Goal: Task Accomplishment & Management: Manage account settings

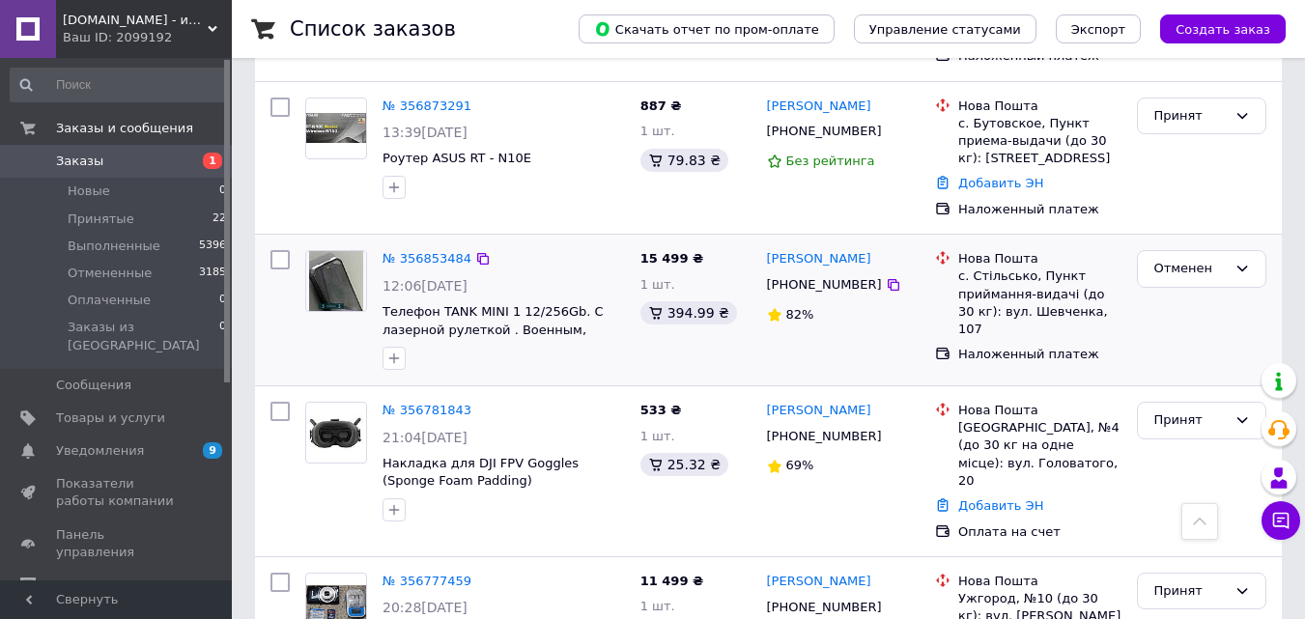
scroll to position [580, 0]
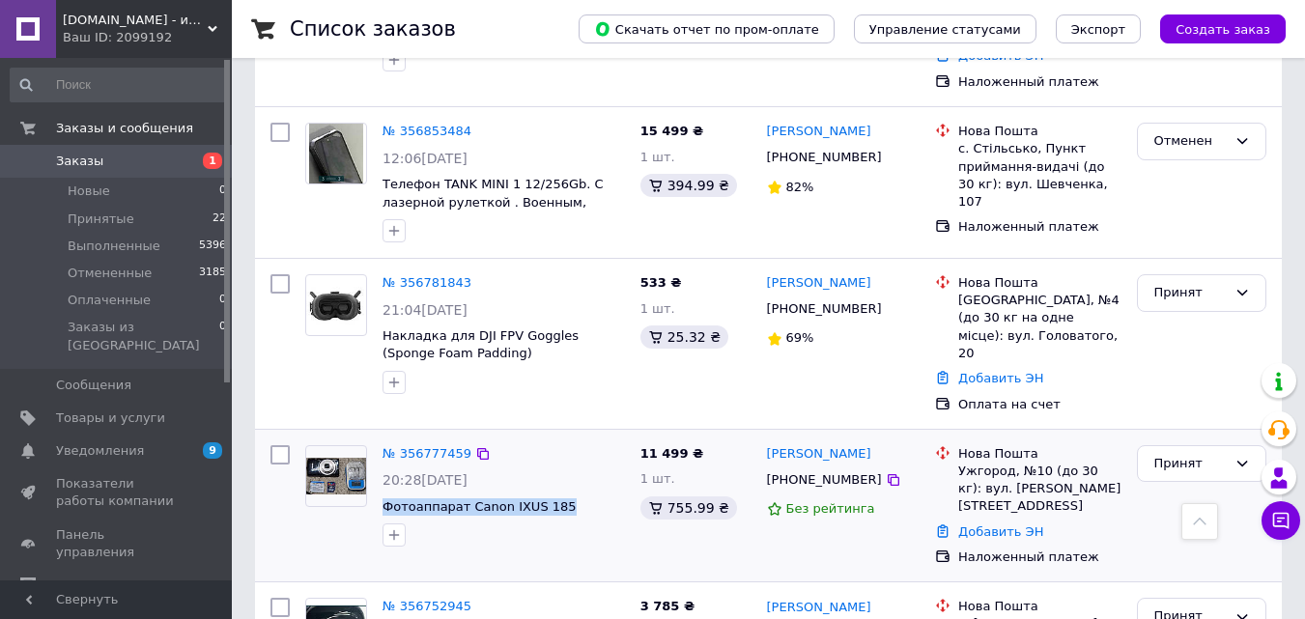
drag, startPoint x: 381, startPoint y: 470, endPoint x: 554, endPoint y: 470, distance: 172.9
click at [554, 470] on div "№ 356777459 20:28[DATE] Фотоаппарат Canon IXUS 185" at bounding box center [504, 496] width 258 height 117
copy span "Фотоаппарат Canon IXUS 185"
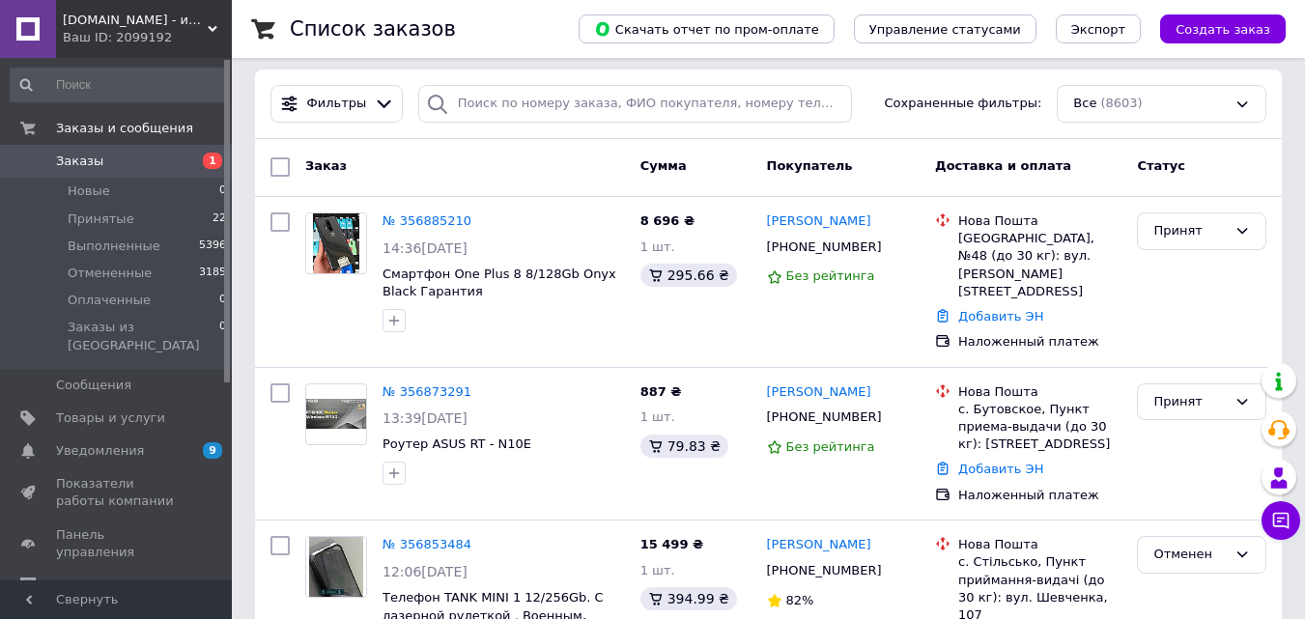
scroll to position [0, 0]
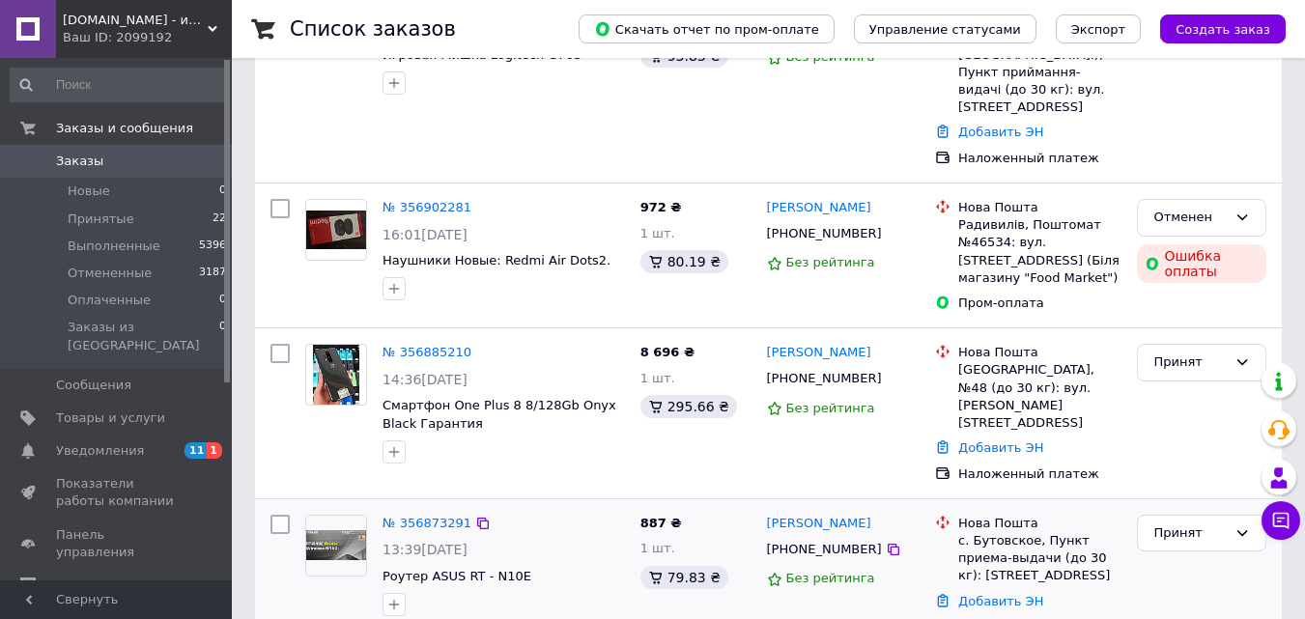
scroll to position [386, 0]
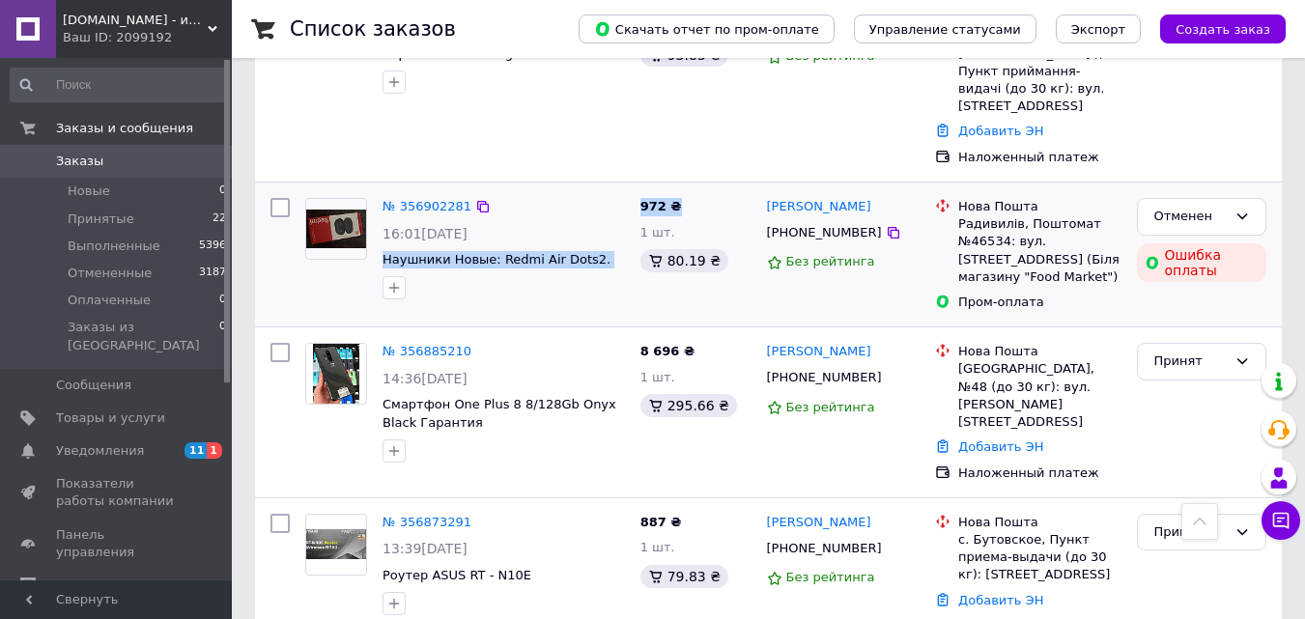
drag, startPoint x: 382, startPoint y: 223, endPoint x: 683, endPoint y: 170, distance: 306.1
click at [683, 190] on div "№ 356902281 16:01[DATE] Наушники Новые: Redmi Air Dots2. 972 ₴ 1 шт. 80.19 ₴ [P…" at bounding box center [768, 254] width 1011 height 128
copy div "Наушники Новые: Redmi Air Dots2. 972 ₴"
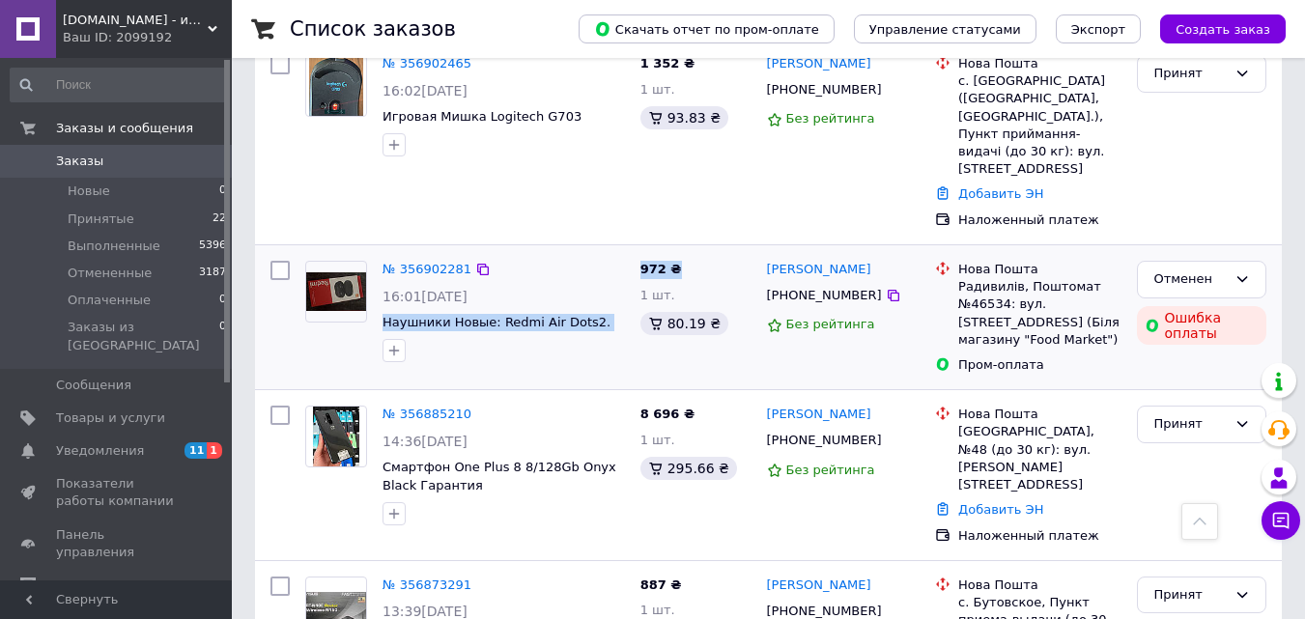
scroll to position [193, 0]
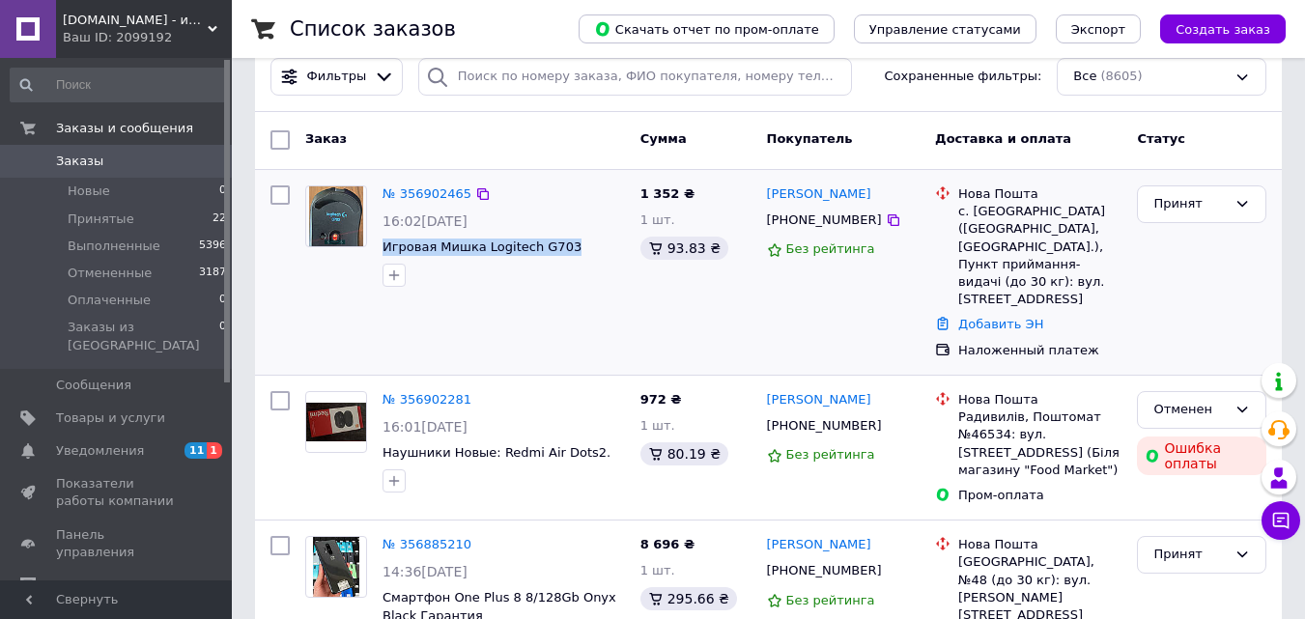
drag, startPoint x: 380, startPoint y: 249, endPoint x: 575, endPoint y: 244, distance: 195.2
click at [575, 244] on div "№ 356902465 16:02[DATE] Игровая Мишка Logitech G703" at bounding box center [504, 236] width 258 height 117
copy span "Игровая Мишка Logitech G703"
